Goal: Information Seeking & Learning: Learn about a topic

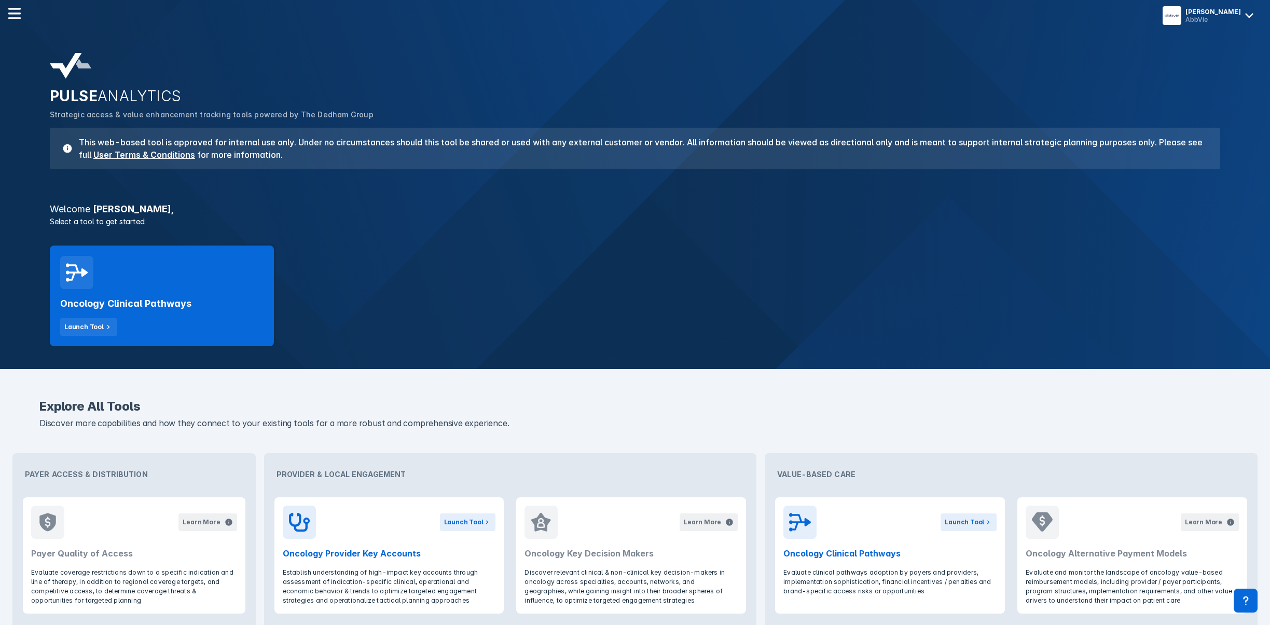
click at [146, 274] on div "Oncology Clinical Pathways Launch Tool" at bounding box center [162, 295] width 224 height 101
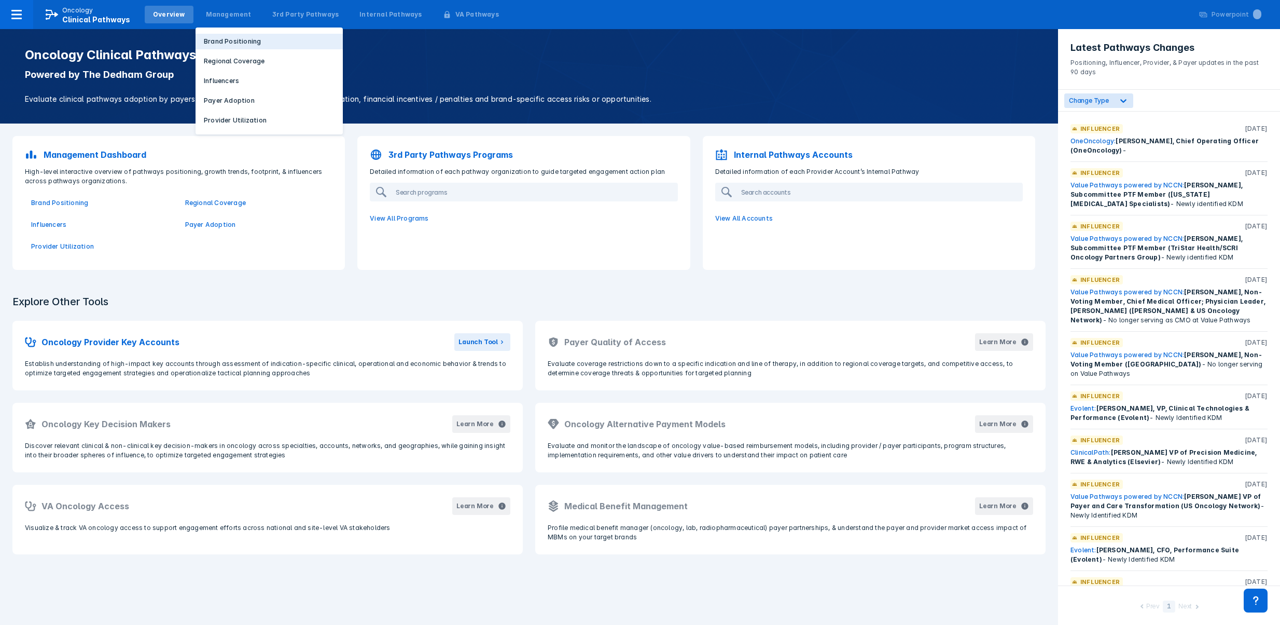
click at [223, 43] on p "Brand Positioning" at bounding box center [232, 41] width 57 height 9
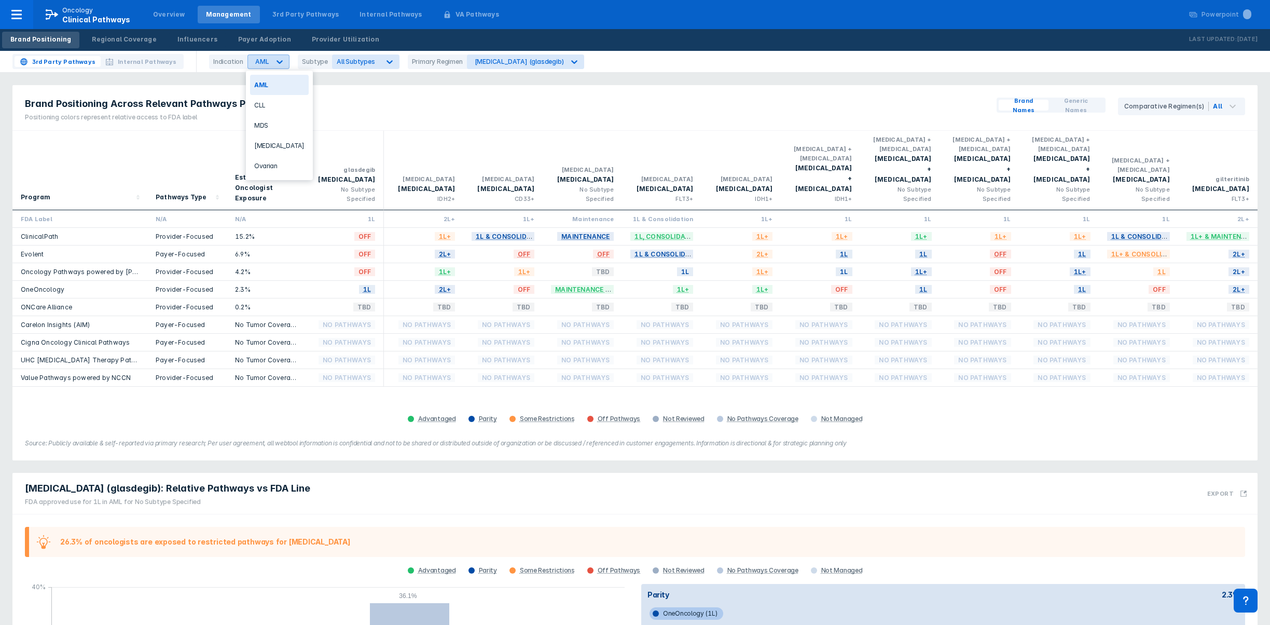
click at [279, 57] on icon at bounding box center [279, 62] width 10 height 10
click at [268, 103] on div "CLL" at bounding box center [279, 105] width 59 height 20
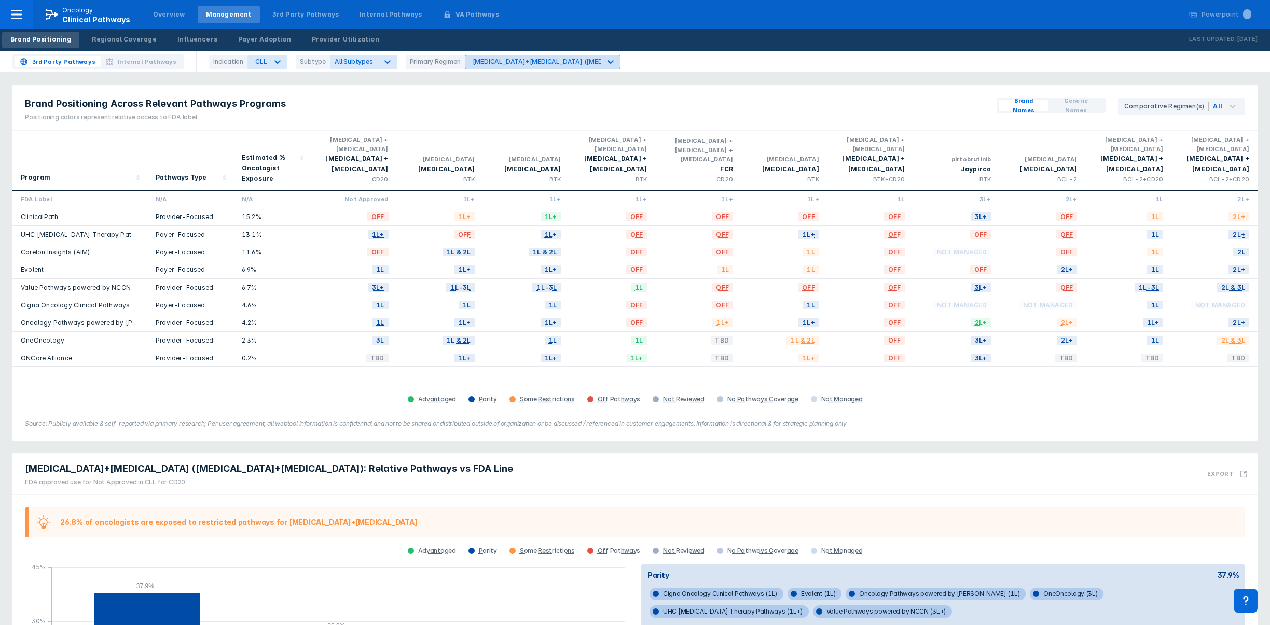
click at [605, 63] on icon at bounding box center [610, 62] width 10 height 10
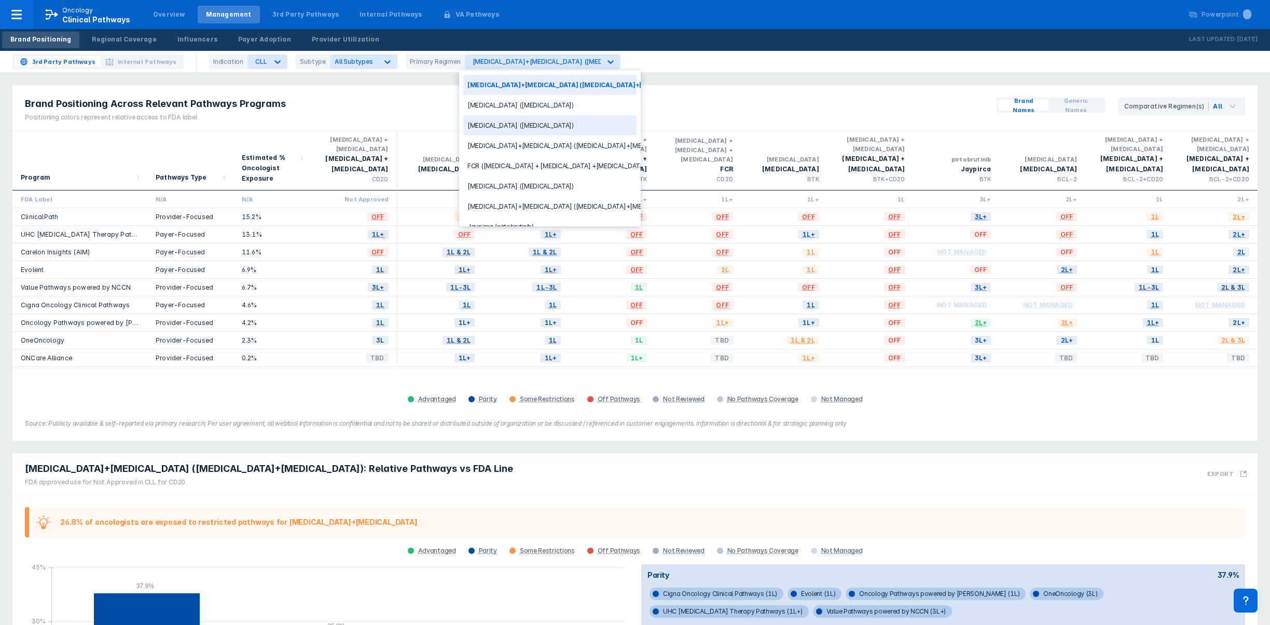
click at [575, 127] on div "[MEDICAL_DATA] ([MEDICAL_DATA])" at bounding box center [549, 125] width 173 height 20
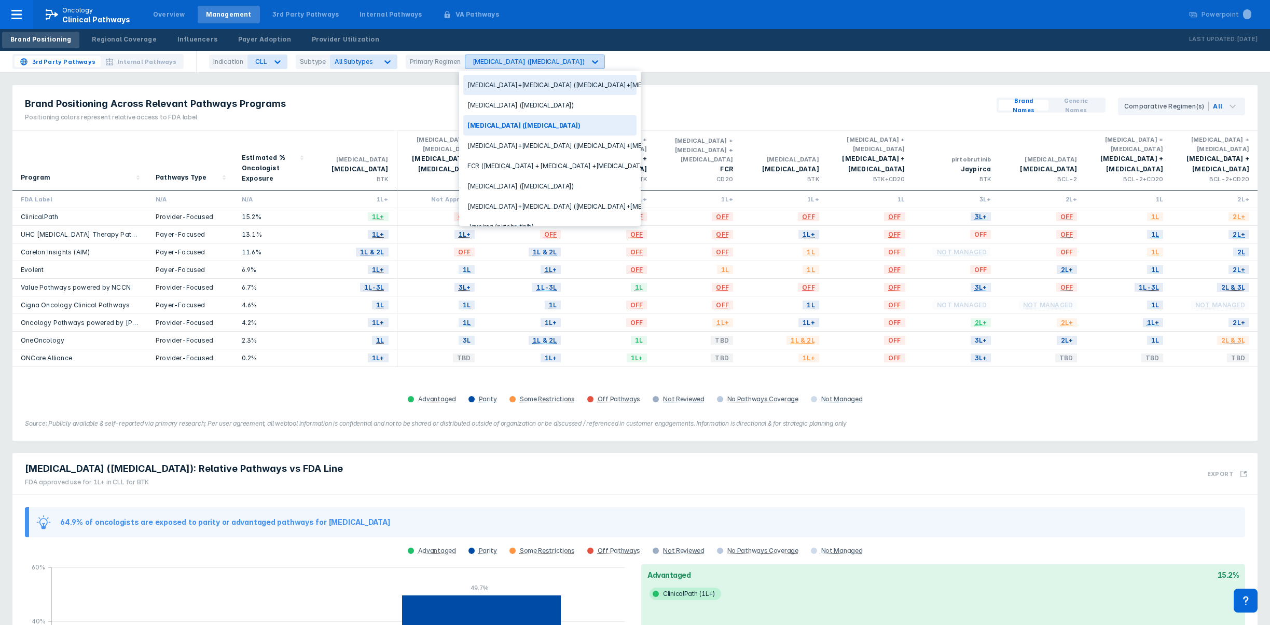
click at [592, 61] on icon at bounding box center [595, 62] width 6 height 4
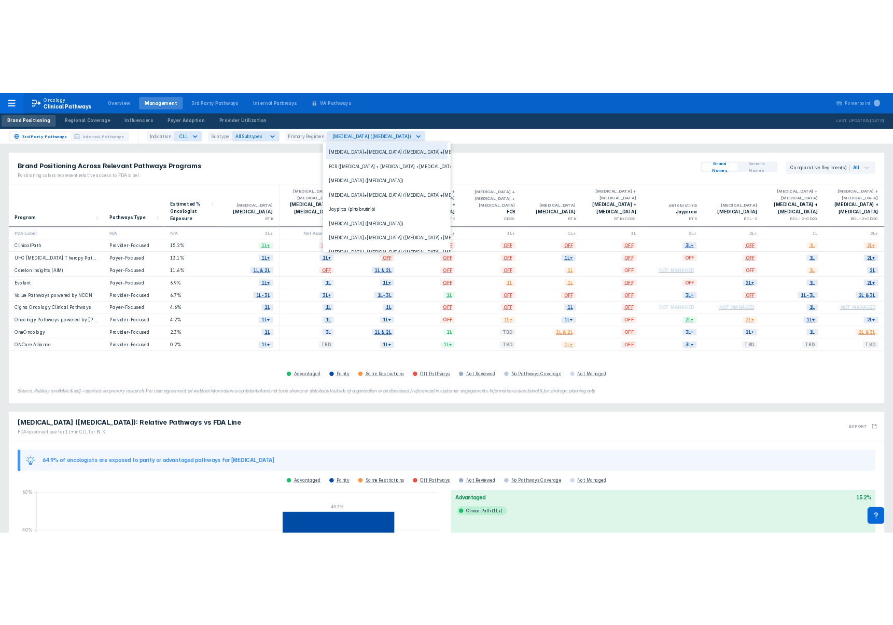
scroll to position [73, 0]
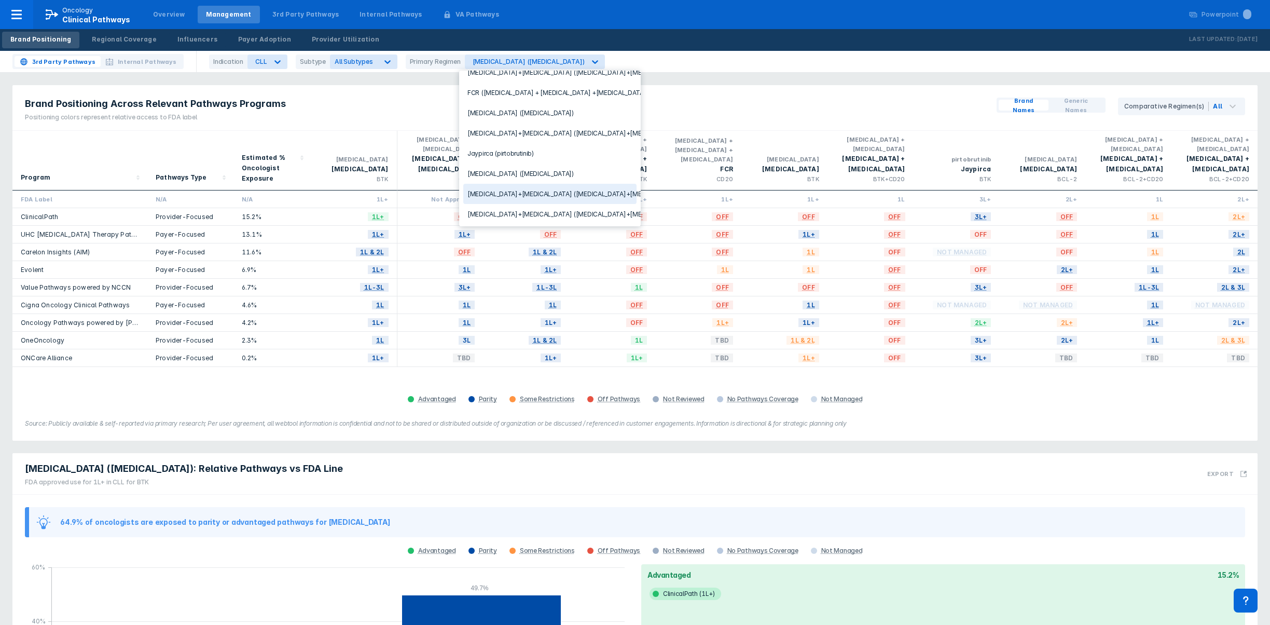
click at [575, 190] on div "Venclexta+Gazyva (venetoclax+obinutuzumab)" at bounding box center [549, 194] width 173 height 20
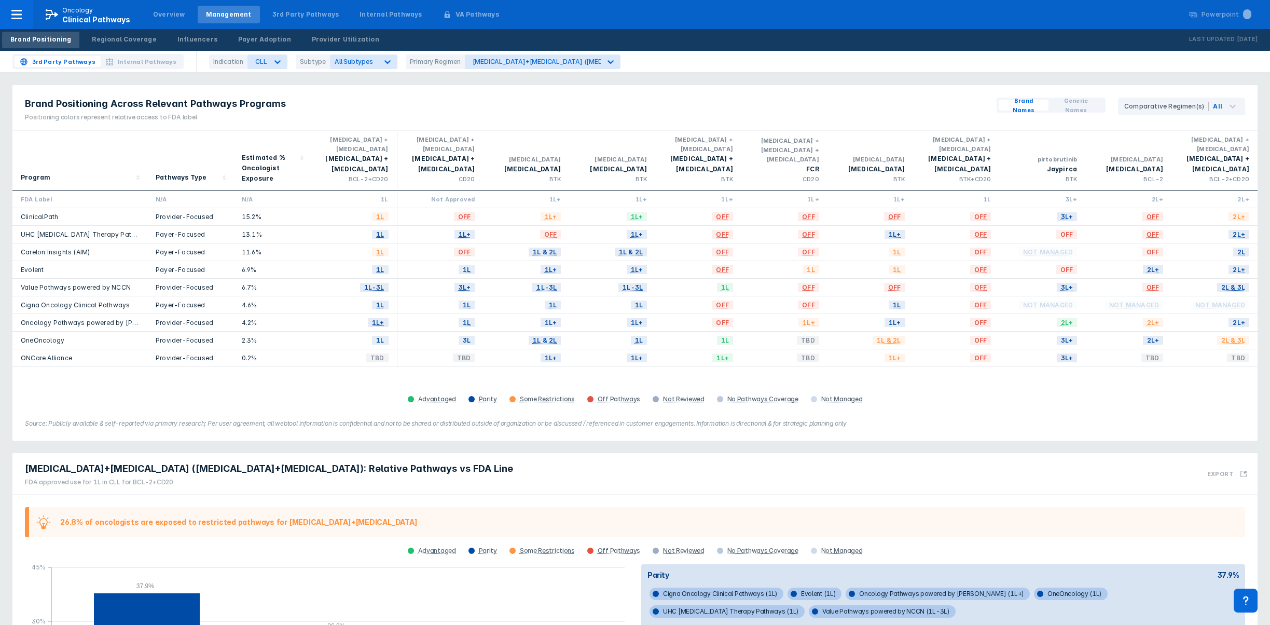
click at [944, 416] on div "Brand Positioning Across Relevant Pathways Programs Positioning colors represen…" at bounding box center [634, 262] width 1245 height 355
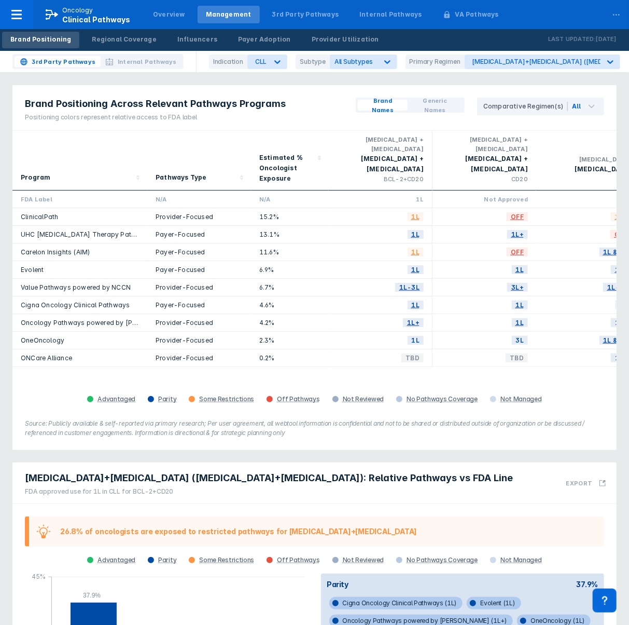
click at [88, 376] on div "Program Pathways Type Estimated % Oncologist Exposure venetoclax + obinutuzumab…" at bounding box center [314, 268] width 604 height 275
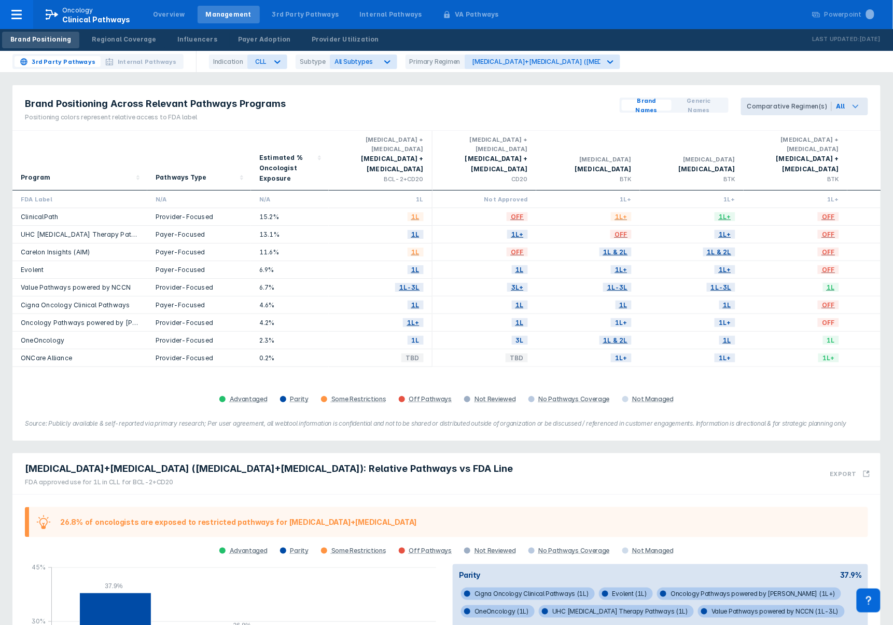
click at [860, 102] on icon at bounding box center [856, 106] width 12 height 12
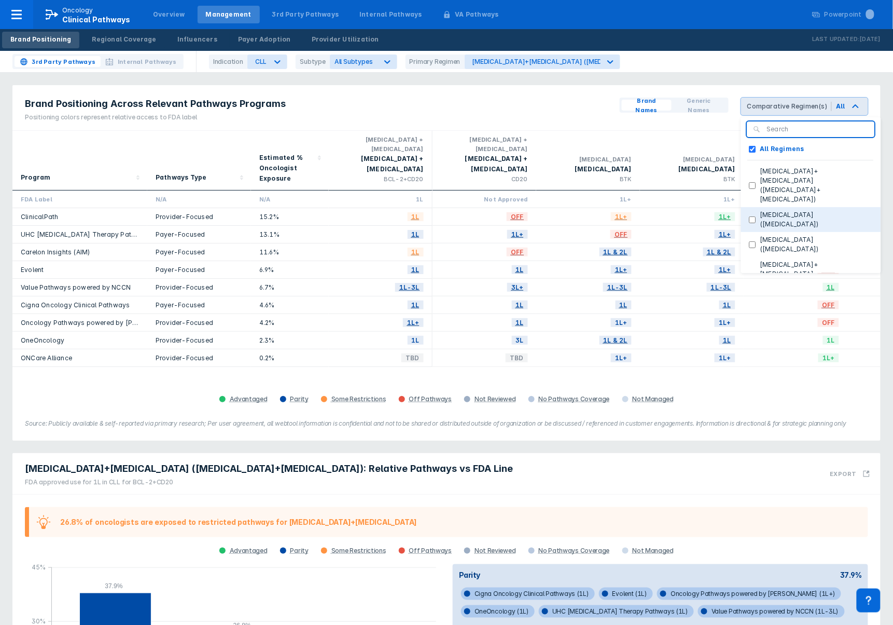
click at [825, 210] on label "Brukinsa (zanubrutinib)" at bounding box center [814, 219] width 117 height 19
click at [756, 216] on \(zanubrutinib\) "Brukinsa (zanubrutinib)" at bounding box center [753, 219] width 7 height 7
checkbox \(zanubrutinib\) "true"
checkbox Regimens "false"
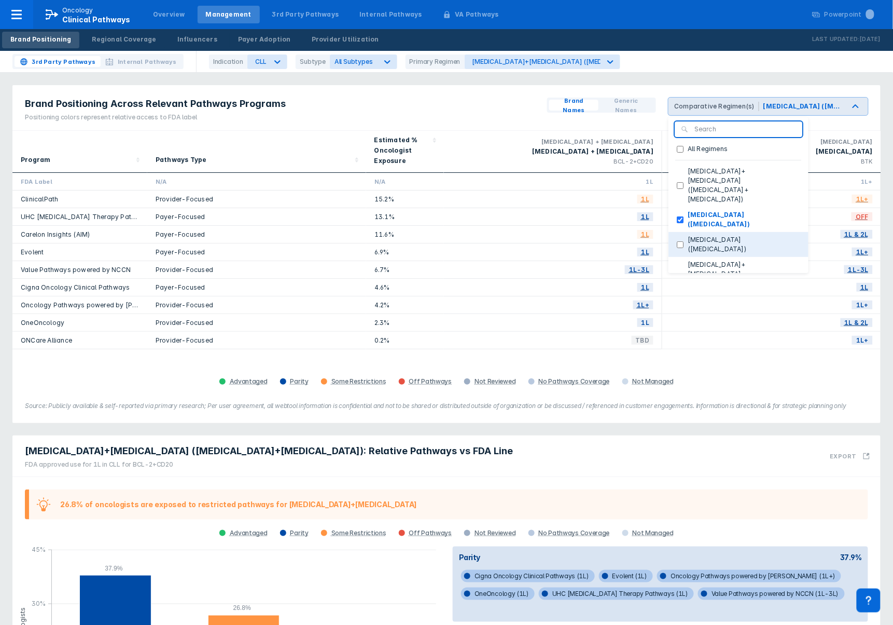
click at [766, 235] on label "Calquence (acalabrutinib)" at bounding box center [742, 244] width 117 height 19
click at [684, 241] on \(acalabrutinib\) "Calquence (acalabrutinib)" at bounding box center [680, 244] width 7 height 7
checkbox \(acalabrutinib\) "true"
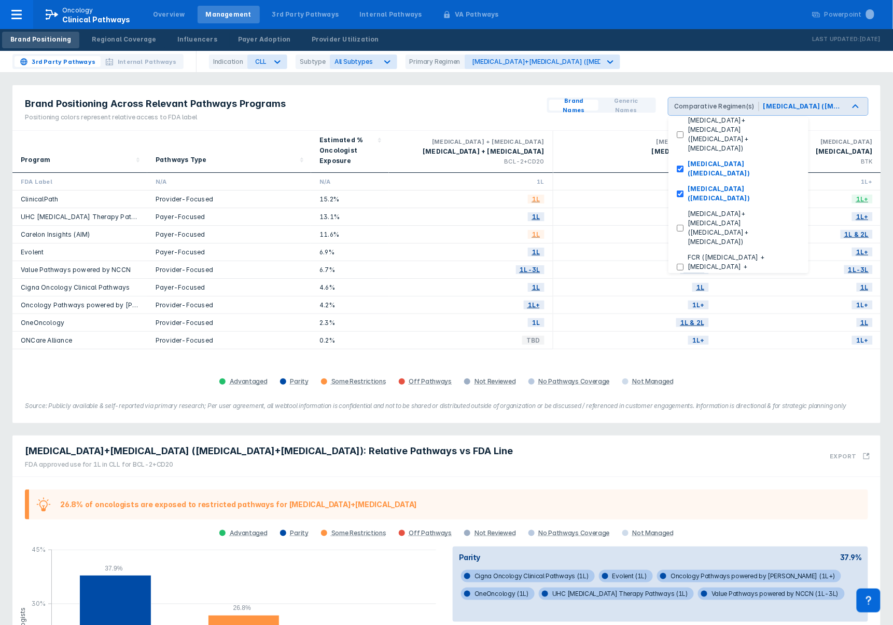
scroll to position [61, 0]
click at [746, 277] on label "Imbruvica (ibrutinib)" at bounding box center [742, 286] width 117 height 19
click at [684, 283] on \(ibrutinib\) "Imbruvica (ibrutinib)" at bounding box center [680, 286] width 7 height 7
checkbox \(ibrutinib\) "true"
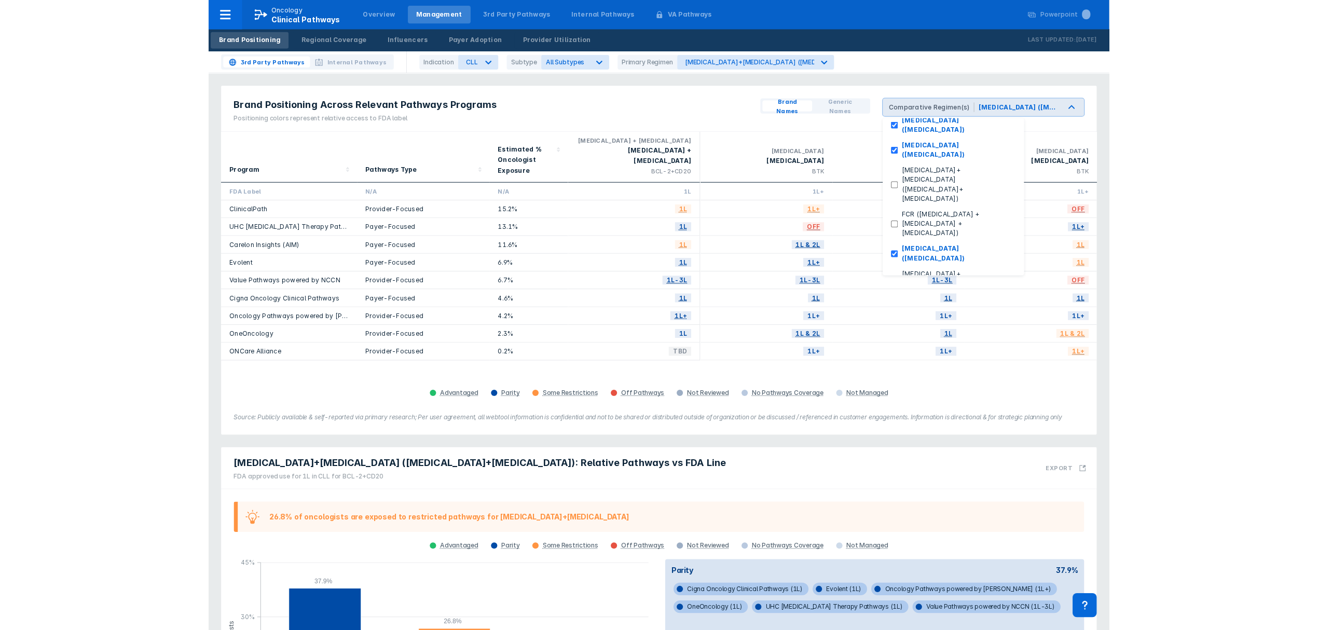
scroll to position [96, 0]
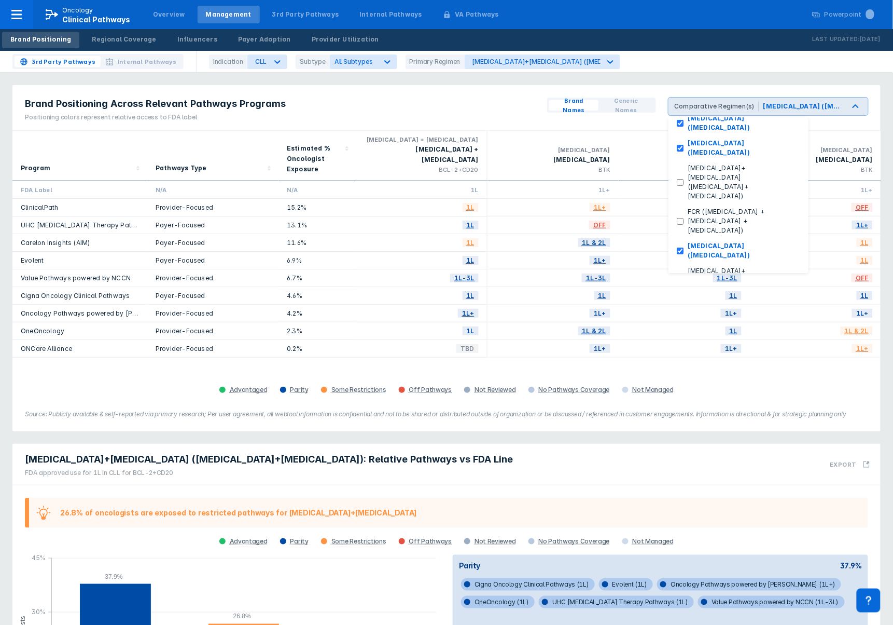
click at [758, 310] on label "Jaypirca (pirtobrutinib)" at bounding box center [724, 314] width 81 height 9
click at [684, 311] on \(pirtobrutinib\) "Jaypirca (pirtobrutinib)" at bounding box center [680, 314] width 7 height 7
checkbox \(pirtobrutinib\) "true"
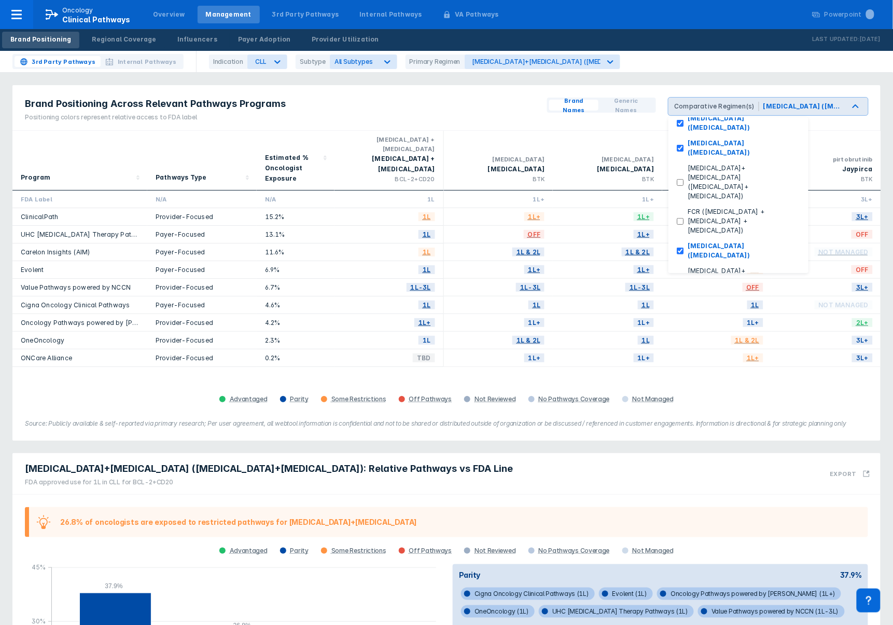
click at [800, 447] on div "Venclexta+Gazyva (venetoclax+obinutuzumab): Relative Pathways vs FDA Line FDA a…" at bounding box center [446, 623] width 881 height 352
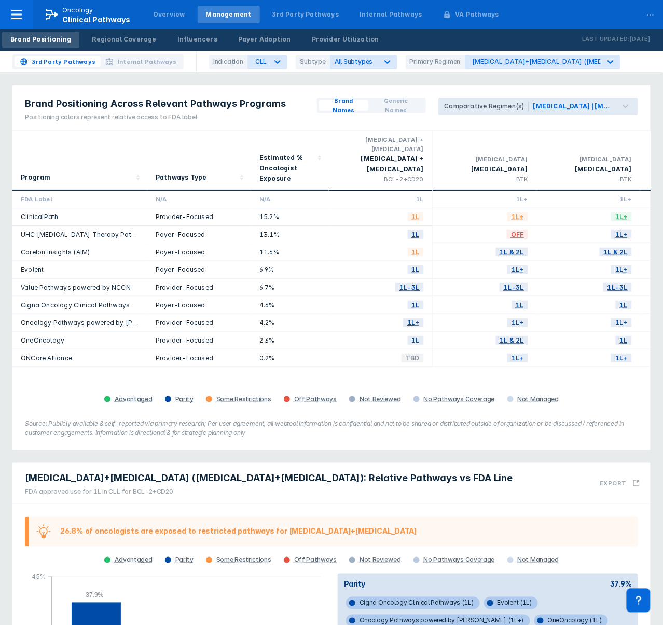
click at [245, 368] on div "Program Pathways Type Estimated % Oncologist Exposure venetoclax + obinutuzumab…" at bounding box center [331, 268] width 638 height 275
click at [270, 365] on div "Program Pathways Type Estimated % Oncologist Exposure venetoclax + obinutuzumab…" at bounding box center [331, 268] width 638 height 275
drag, startPoint x: 212, startPoint y: 79, endPoint x: 229, endPoint y: 79, distance: 17.1
click at [212, 79] on div "Brand Positioning Across Relevant Pathways Programs Positioning colors represen…" at bounding box center [331, 267] width 651 height 377
click at [213, 78] on div "Brand Positioning Across Relevant Pathways Programs Positioning colors represen…" at bounding box center [331, 411] width 663 height 823
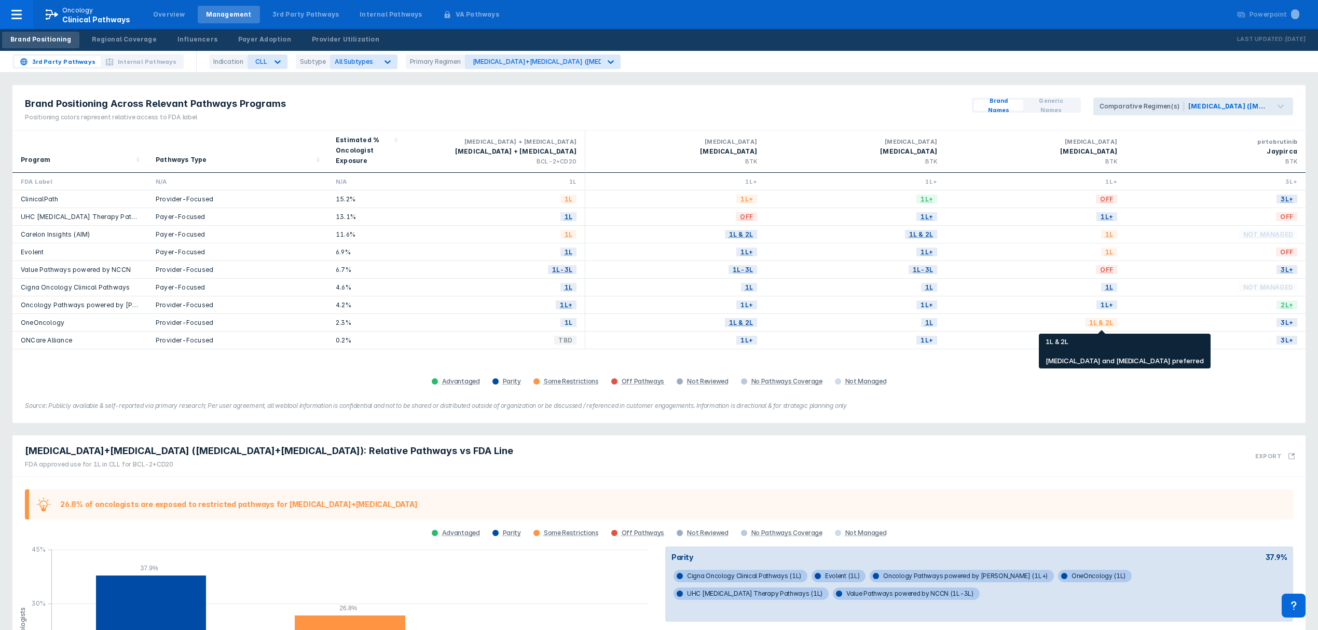
click at [1105, 324] on span "1L & 2L" at bounding box center [1101, 322] width 32 height 12
click at [382, 59] on icon at bounding box center [387, 62] width 10 height 10
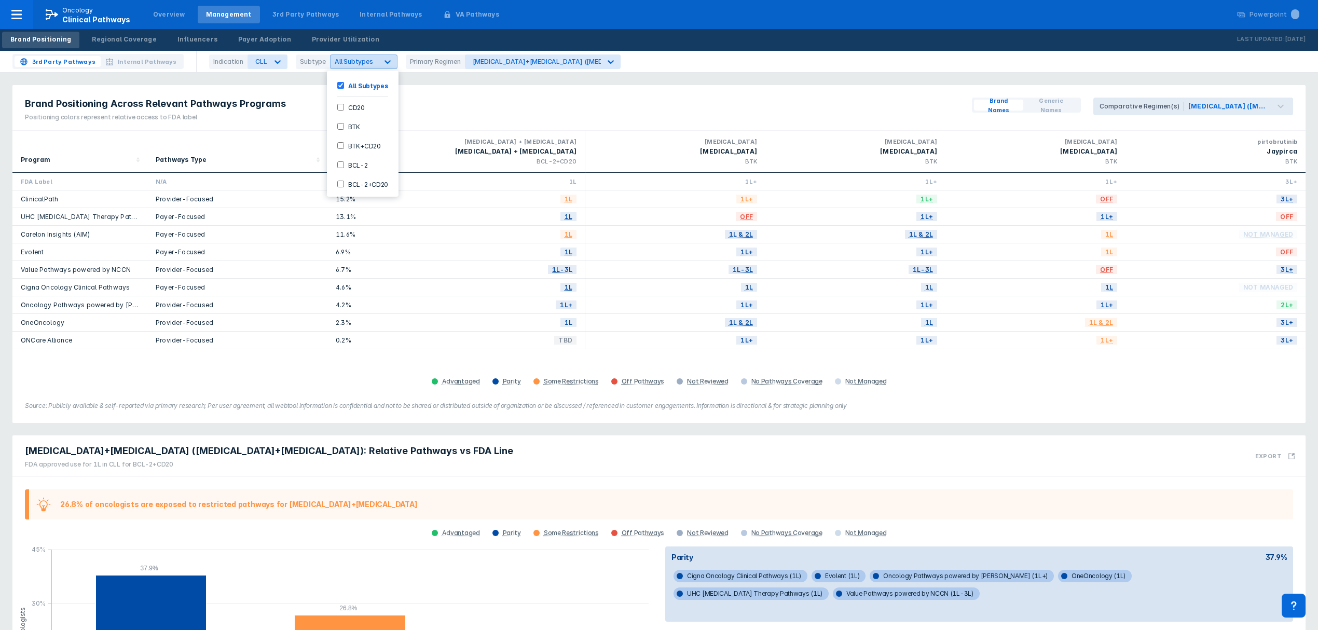
click at [382, 59] on icon at bounding box center [387, 62] width 10 height 10
click at [218, 366] on div "Program Pathways Type Estimated % Oncologist Exposure venetoclax + obinutuzumab…" at bounding box center [658, 260] width 1293 height 258
click at [74, 216] on link "UHC Cancer Therapy Pathways" at bounding box center [86, 217] width 131 height 8
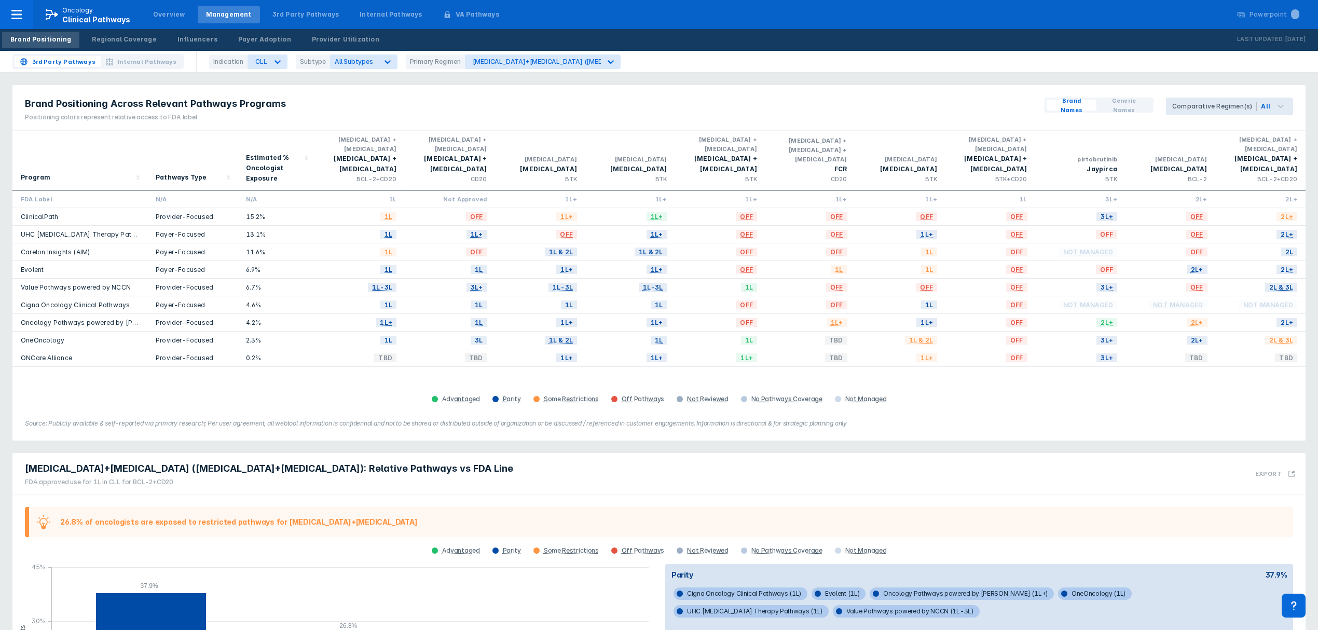
click at [1280, 109] on icon at bounding box center [1280, 106] width 12 height 12
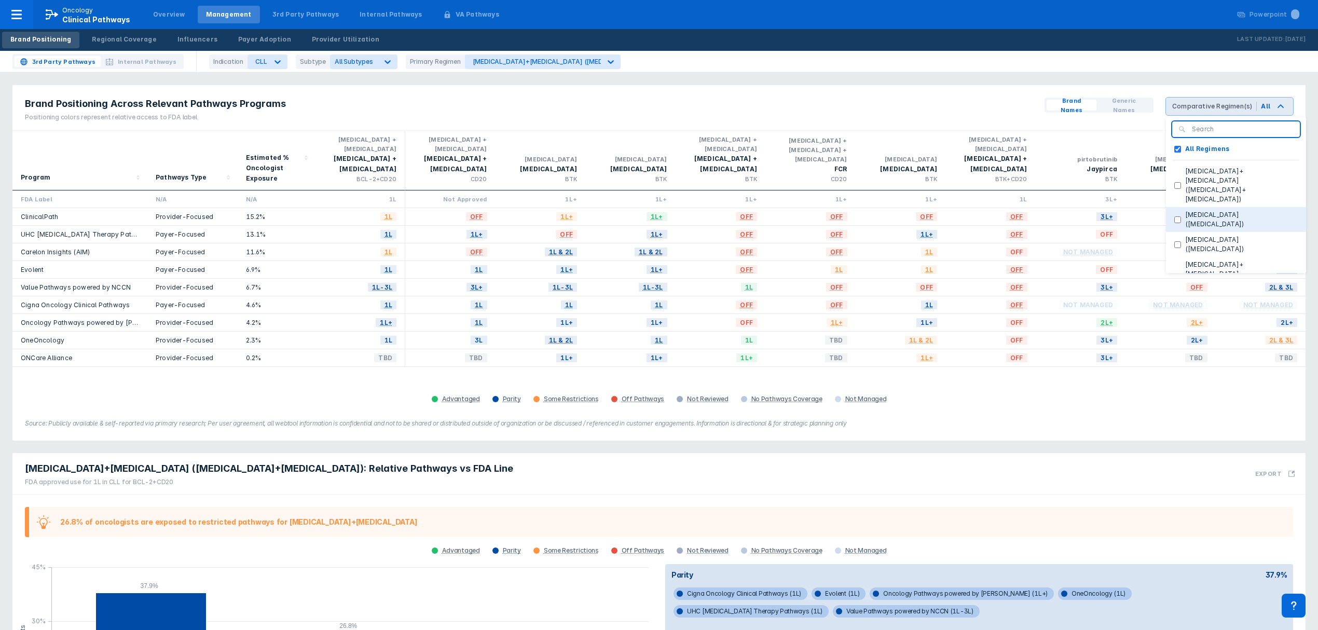
click at [1221, 210] on label "Brukinsa (zanubrutinib)" at bounding box center [1239, 219] width 117 height 19
click at [1181, 216] on \(zanubrutinib\) "Brukinsa (zanubrutinib)" at bounding box center [1177, 219] width 7 height 7
checkbox \(zanubrutinib\) "true"
checkbox Regimens "false"
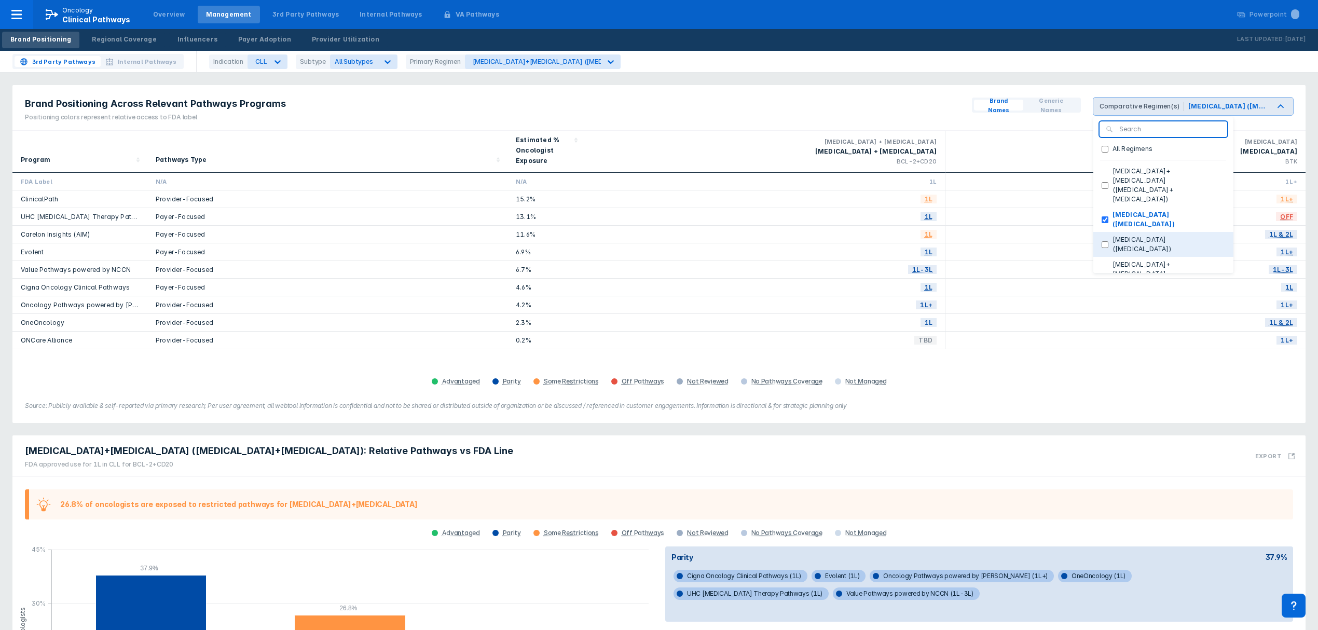
click at [1161, 235] on label "Calquence (acalabrutinib)" at bounding box center [1166, 244] width 117 height 19
click at [1108, 241] on \(acalabrutinib\) "Calquence (acalabrutinib)" at bounding box center [1104, 244] width 7 height 7
checkbox \(acalabrutinib\) "true"
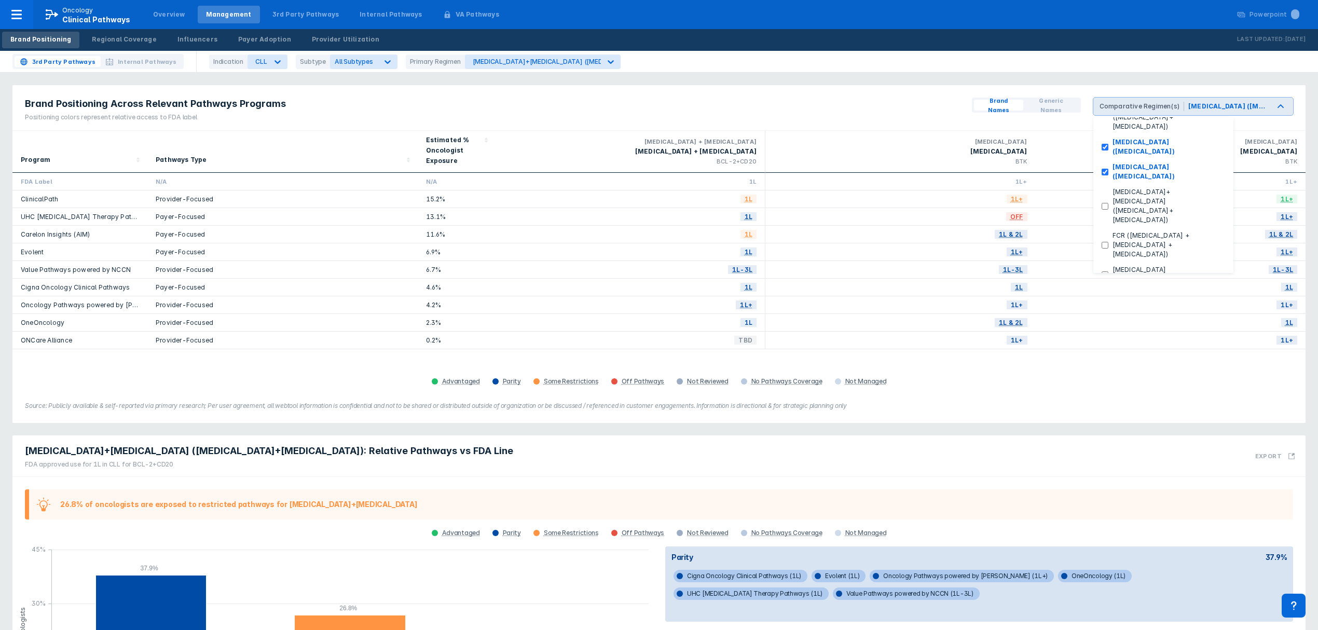
scroll to position [86, 0]
click at [1159, 252] on label "Imbruvica (ibrutinib)" at bounding box center [1166, 261] width 117 height 19
click at [1108, 258] on \(ibrutinib\) "Imbruvica (ibrutinib)" at bounding box center [1104, 261] width 7 height 7
checkbox \(ibrutinib\) "true"
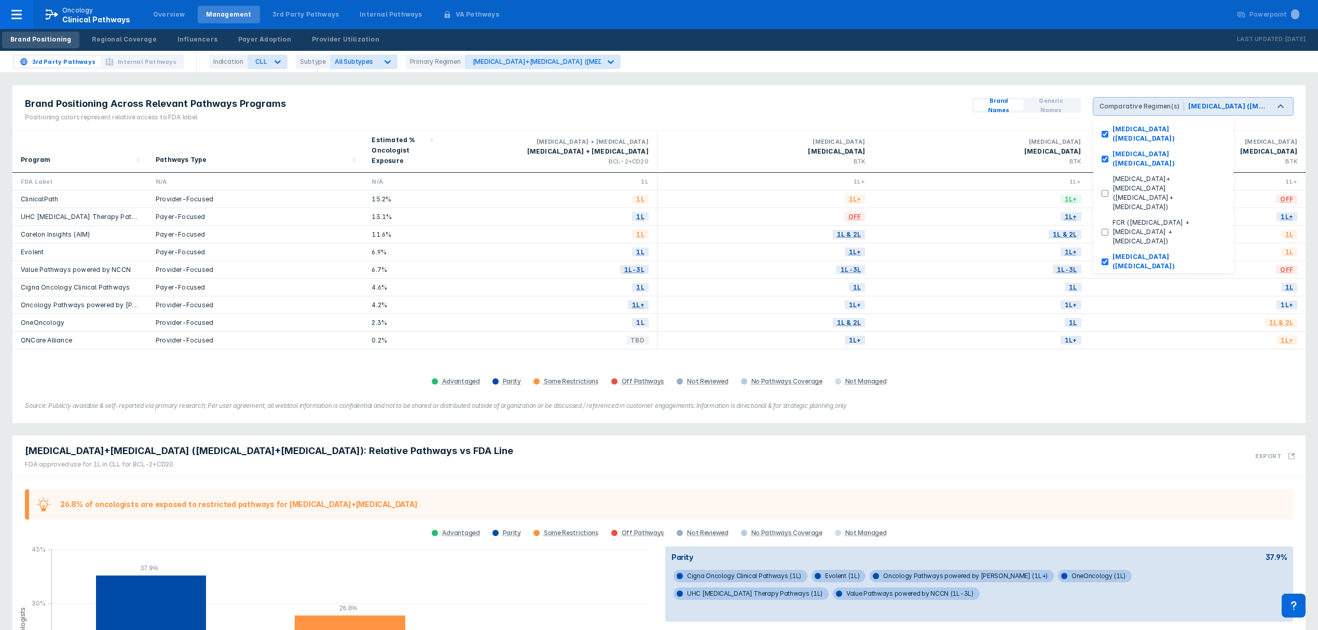
scroll to position [96, 0]
click at [1177, 310] on label "Jaypirca (pirtobrutinib)" at bounding box center [1148, 314] width 81 height 9
click at [1108, 311] on \(pirtobrutinib\) "Jaypirca (pirtobrutinib)" at bounding box center [1104, 314] width 7 height 7
checkbox \(pirtobrutinib\) "true"
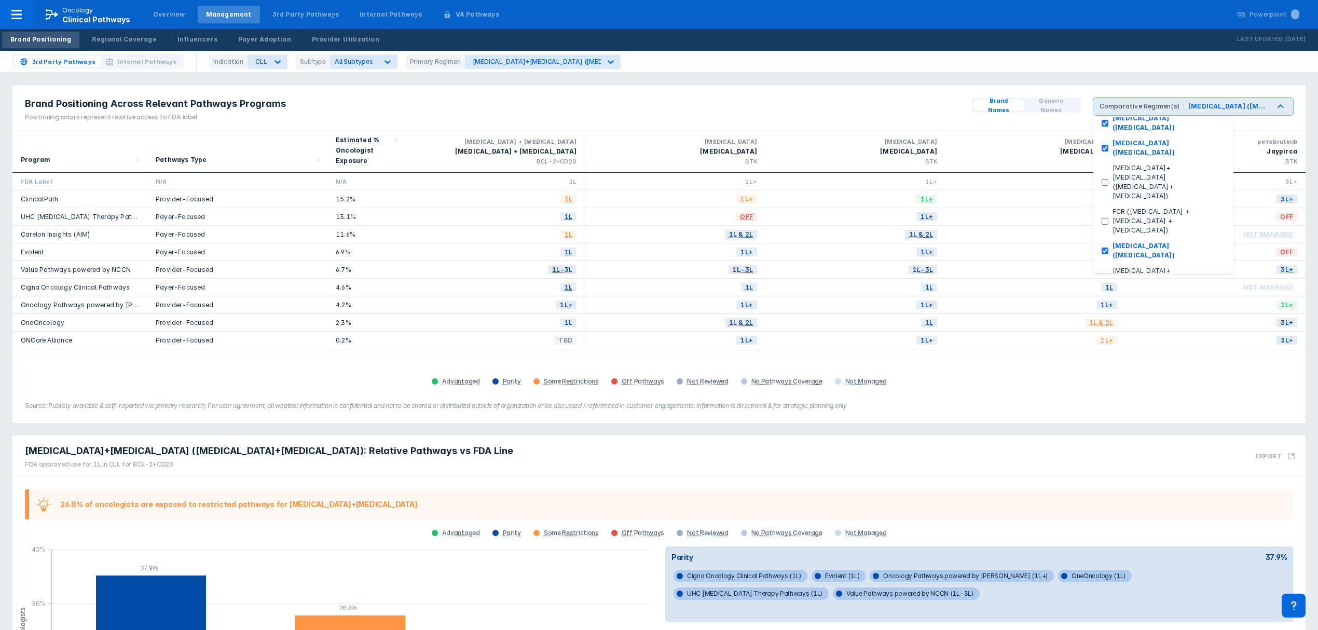
click at [1014, 359] on div "Program Pathways Type Estimated % Oncologist Exposure venetoclax + obinutuzumab…" at bounding box center [658, 260] width 1293 height 258
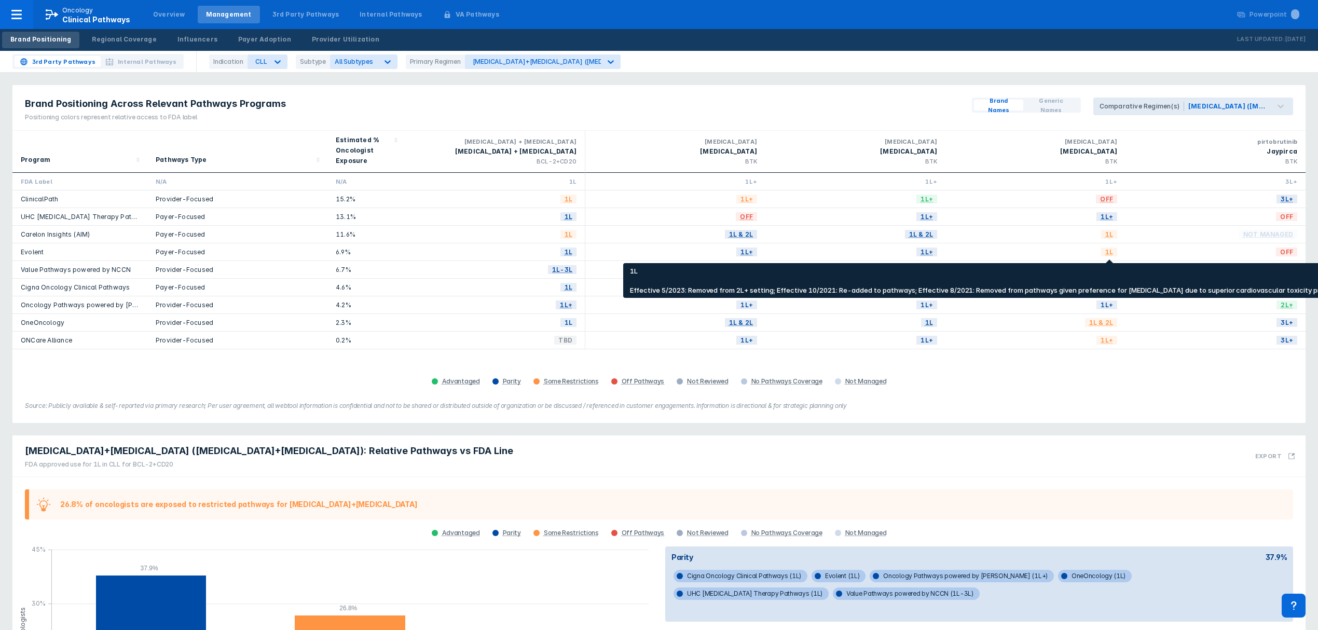
click at [1111, 252] on span "1L" at bounding box center [1109, 252] width 16 height 12
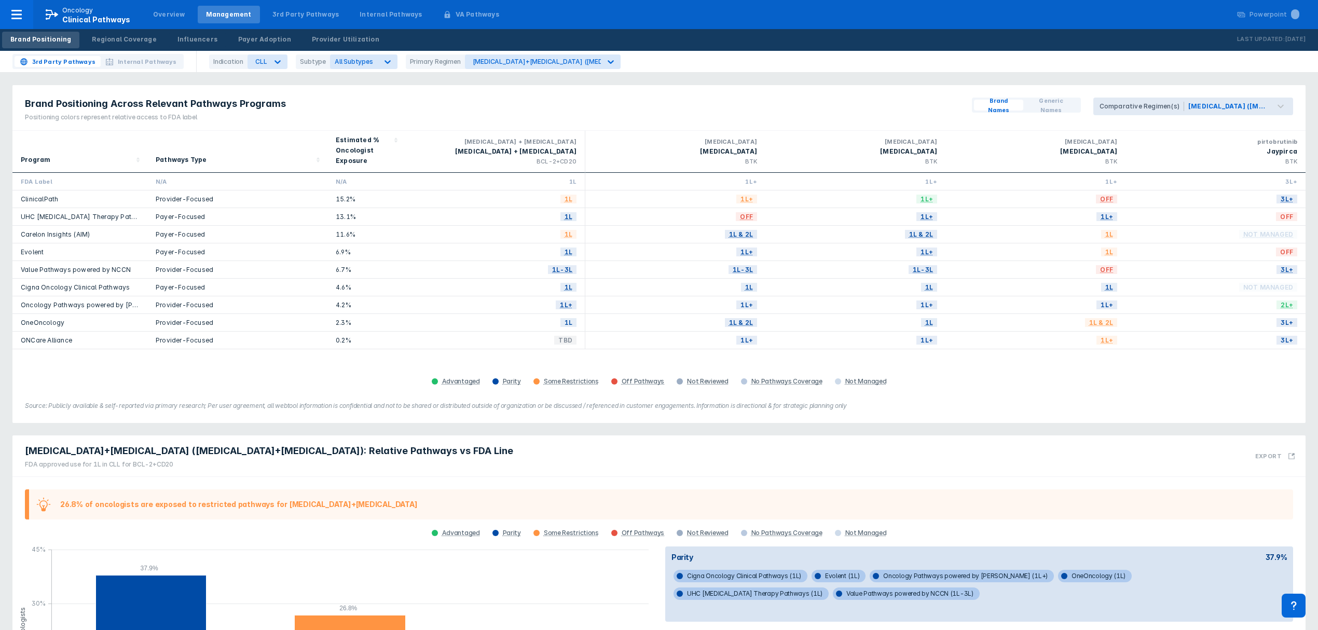
click at [1111, 252] on span "1L" at bounding box center [1109, 252] width 16 height 12
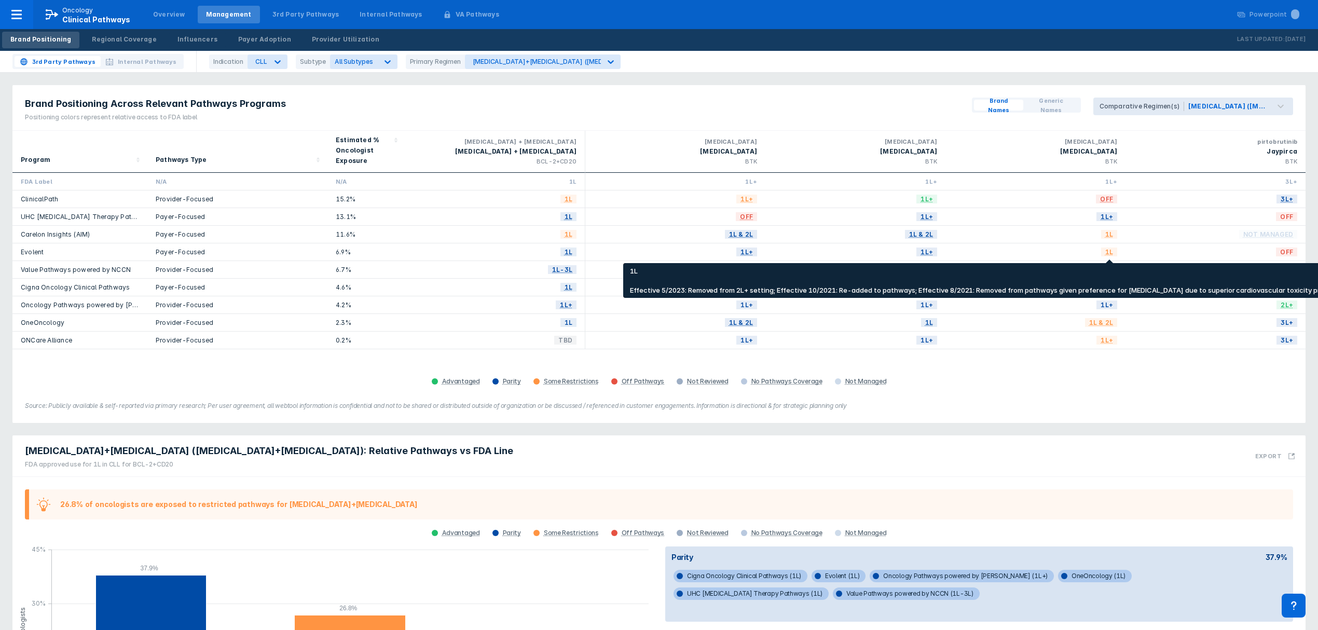
click at [1110, 257] on div "1L" at bounding box center [1035, 252] width 180 height 18
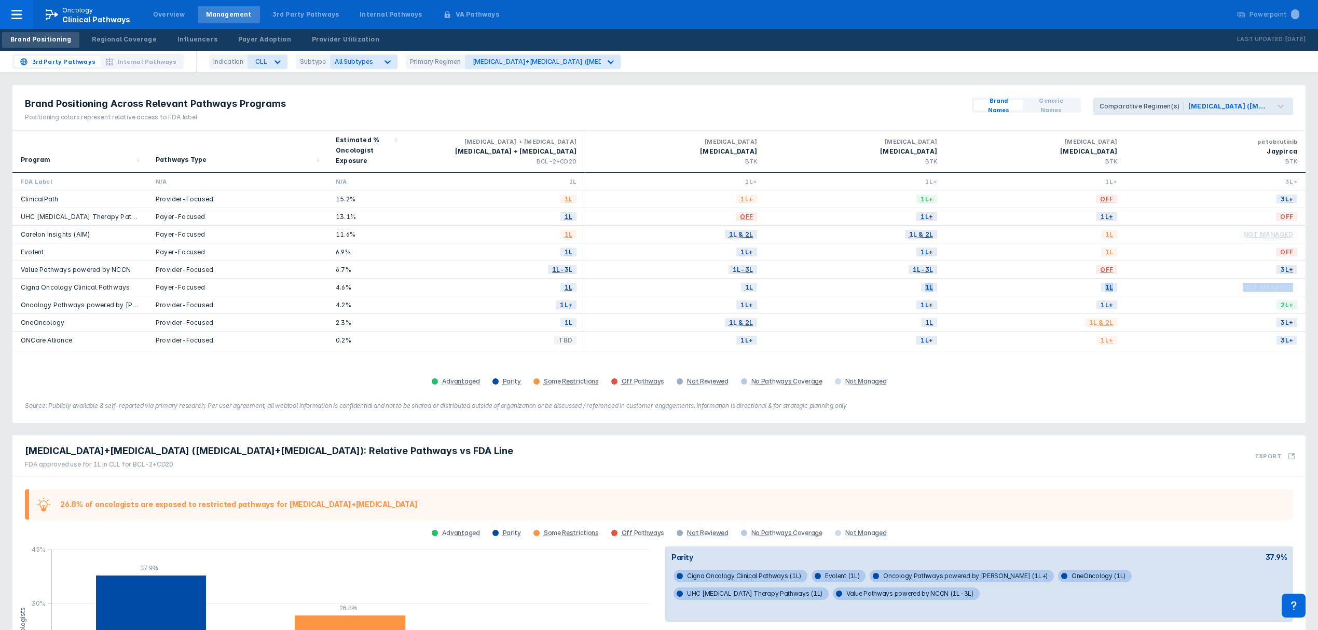
drag, startPoint x: 1189, startPoint y: 297, endPoint x: 942, endPoint y: 249, distance: 251.5
click at [871, 277] on div "FDA Label N/A N/A 1L 1L+ 1L+ 1L+ 3L+ ClinicalPath Provider-Focused 15.2% 1L 1L+…" at bounding box center [658, 261] width 1293 height 176
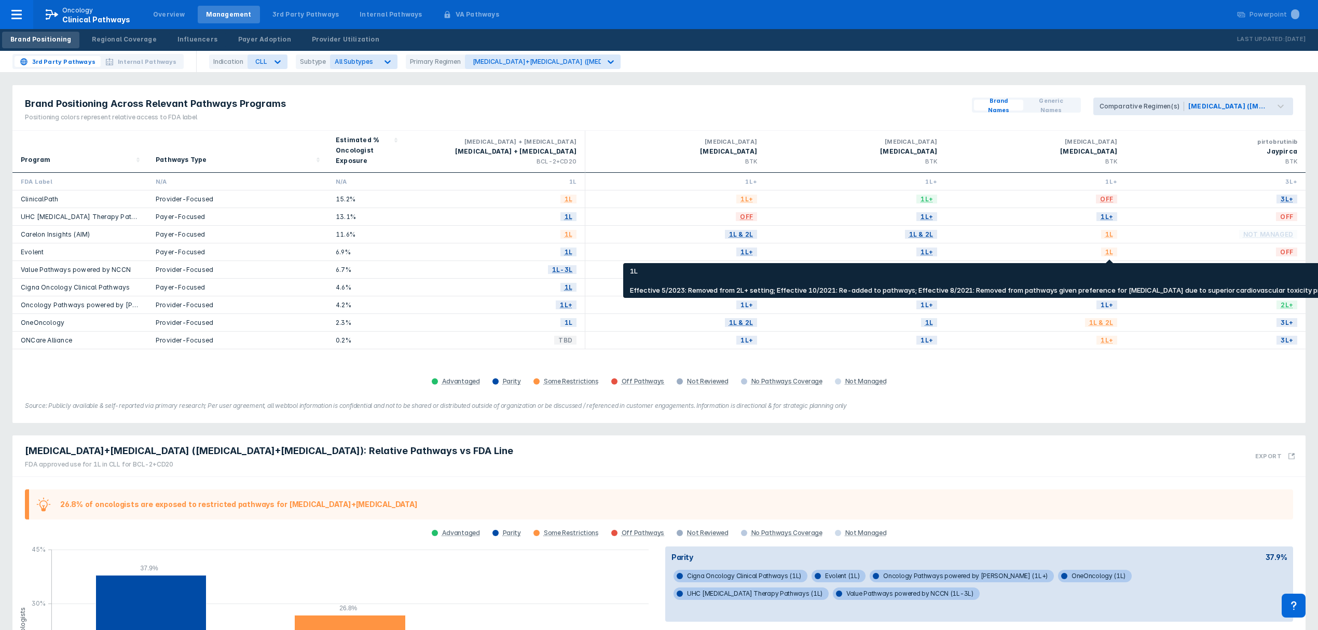
click at [1110, 254] on span "1L" at bounding box center [1109, 252] width 16 height 12
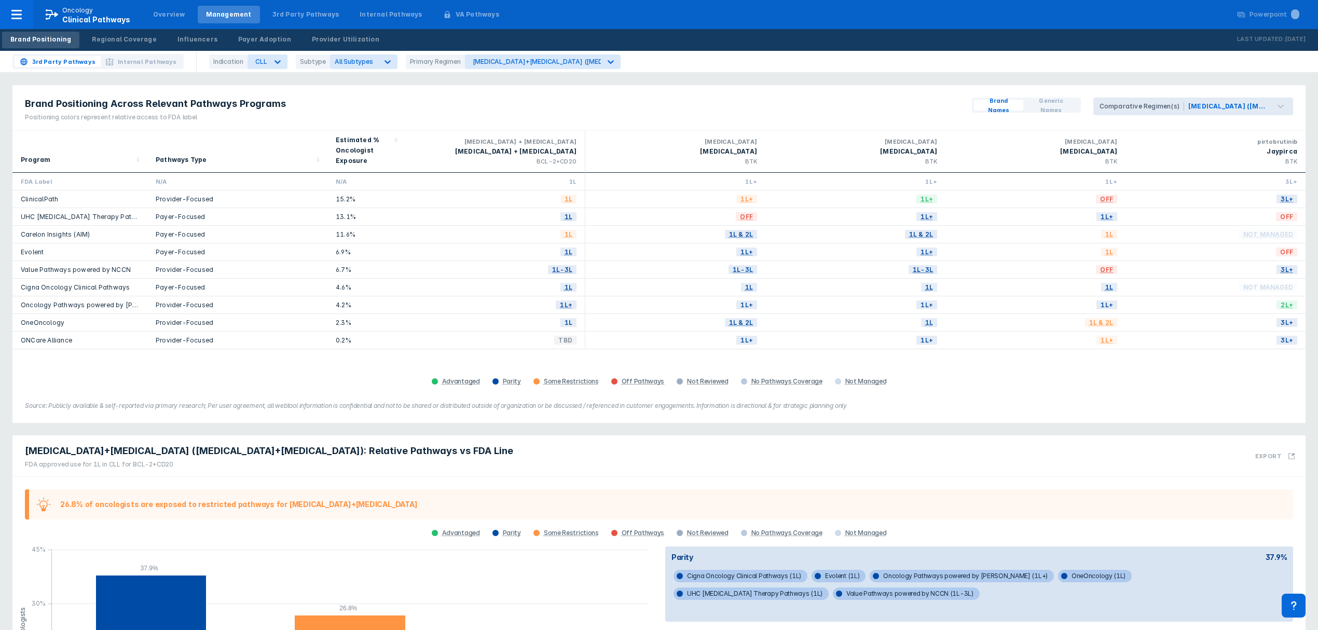
click at [1110, 254] on span "1L" at bounding box center [1109, 252] width 16 height 12
click at [1107, 252] on span "1L" at bounding box center [1109, 252] width 16 height 12
click at [102, 219] on link "UHC Cancer Therapy Pathways" at bounding box center [86, 217] width 131 height 8
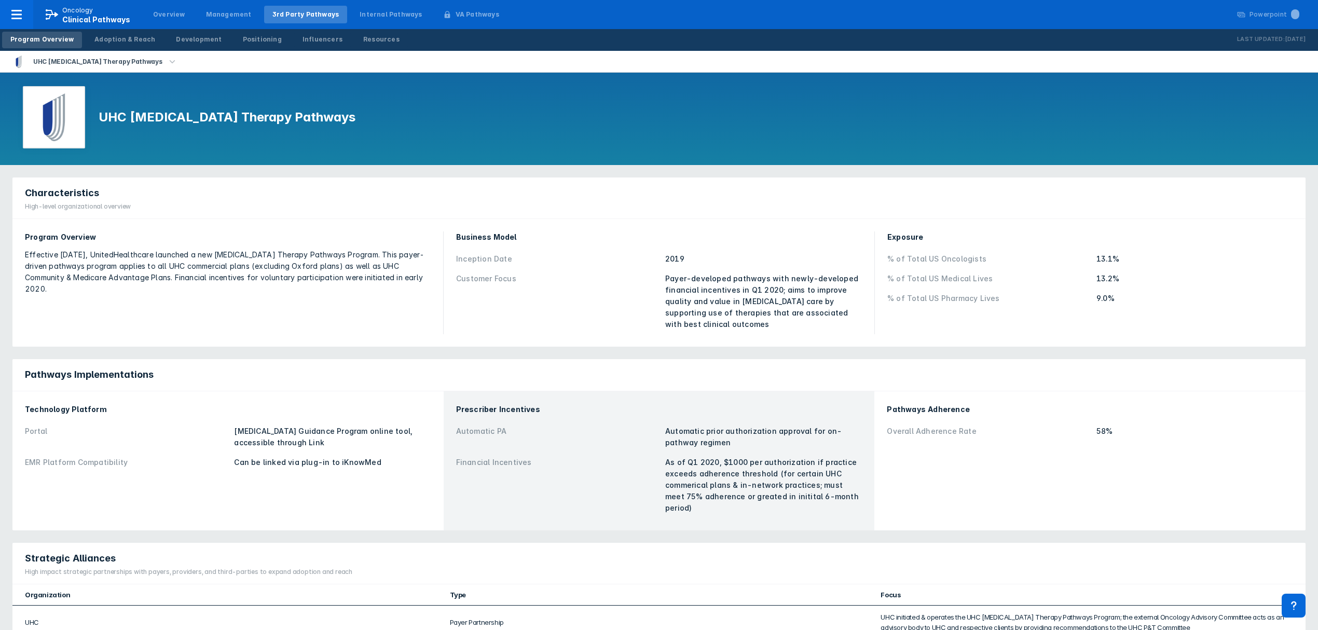
click at [293, 120] on div "UHC Cancer Therapy Pathways" at bounding box center [659, 119] width 1318 height 92
